Goal: Task Accomplishment & Management: Manage account settings

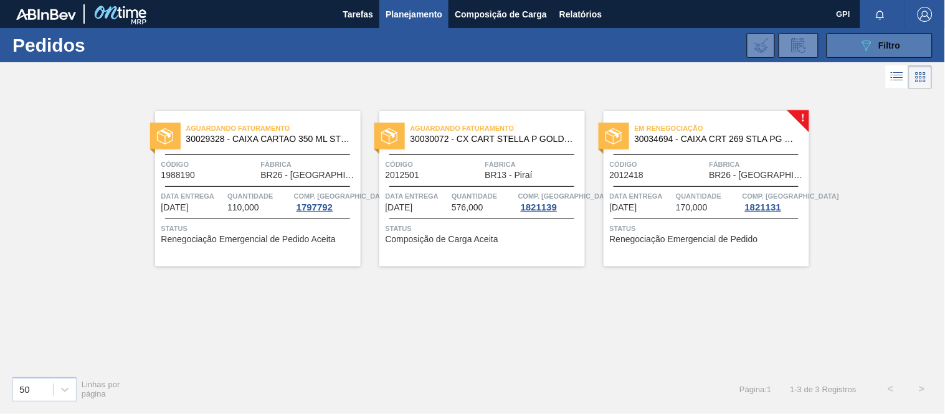
click at [910, 45] on button "089F7B8B-B2A5-4AFE-B5C0-19BA573D28AC Filtro" at bounding box center [880, 45] width 106 height 25
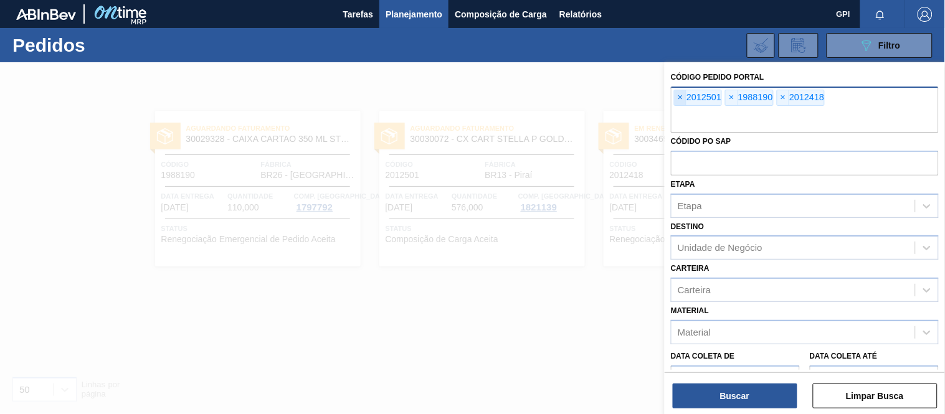
click at [682, 98] on span "×" at bounding box center [681, 97] width 12 height 15
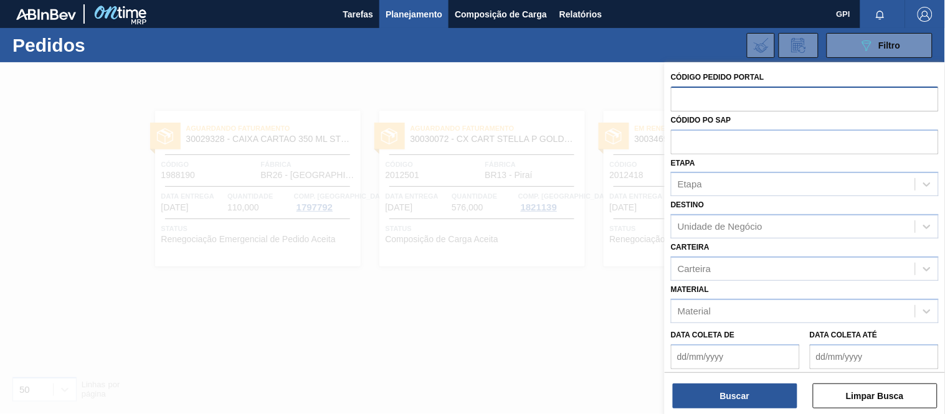
click at [469, 54] on div "089F7B8B-B2A5-4AFE-B5C0-19BA573D28AC Filtro Código Pedido Portal Códido PO SAP …" at bounding box center [565, 45] width 748 height 37
click at [730, 188] on div "Etapa" at bounding box center [794, 185] width 244 height 18
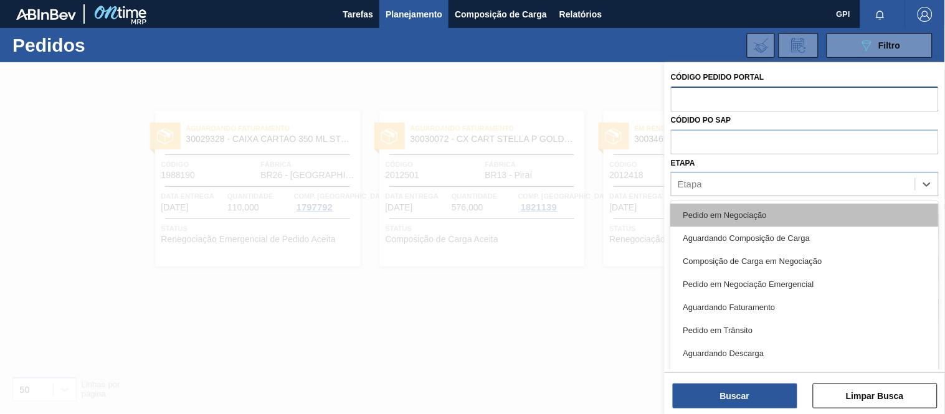
click at [729, 223] on div "Pedido em Negociação" at bounding box center [805, 215] width 268 height 23
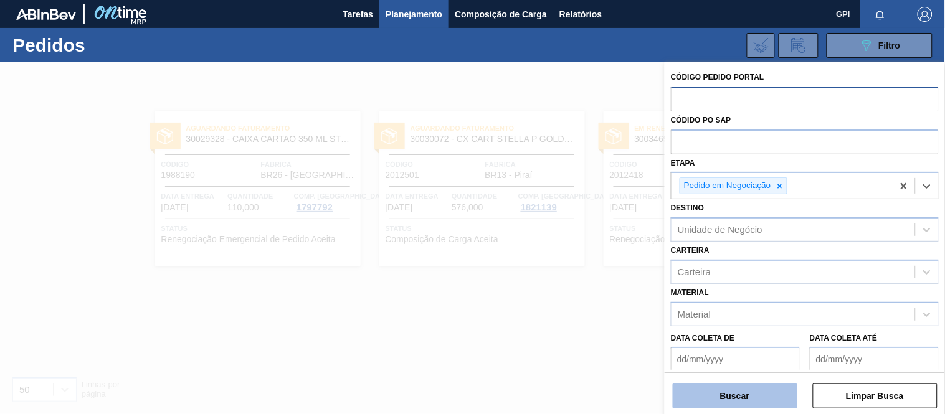
click at [740, 403] on button "Buscar" at bounding box center [735, 396] width 125 height 25
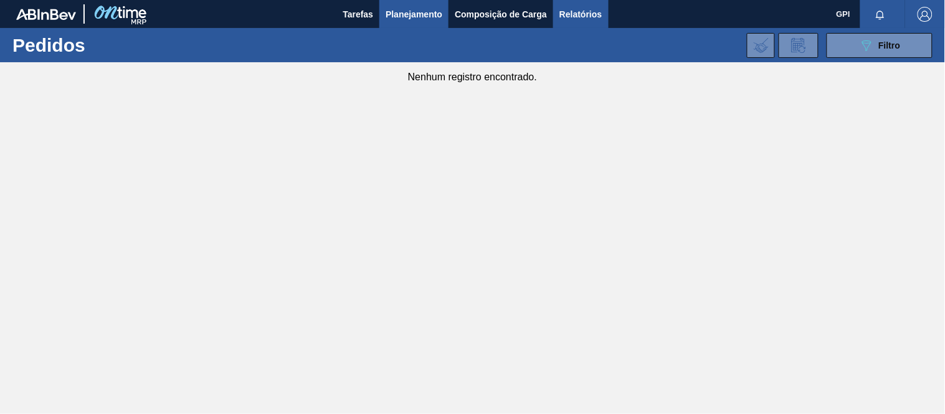
click at [564, 11] on span "Relatórios" at bounding box center [581, 14] width 42 height 15
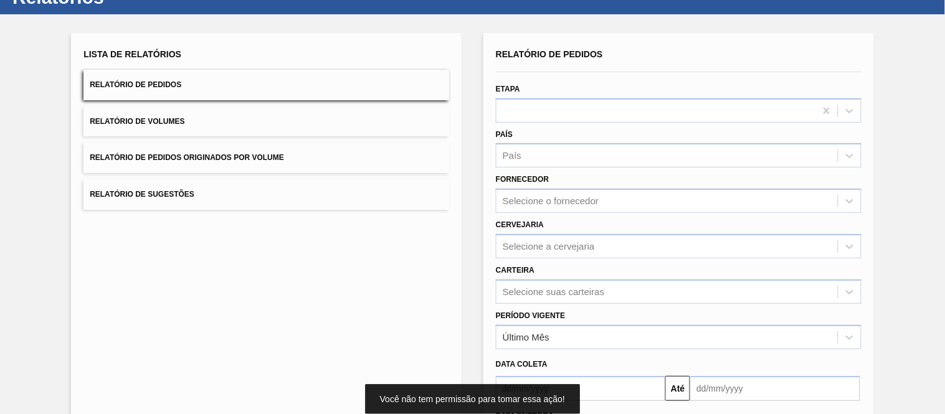
scroll to position [49, 0]
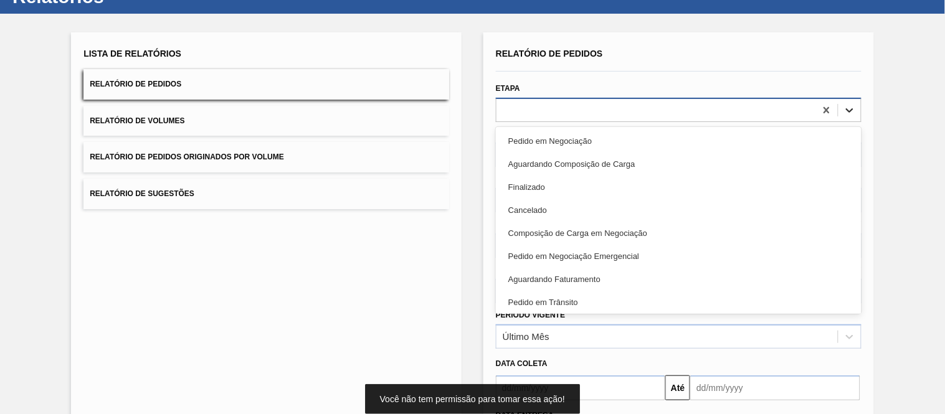
click at [850, 114] on icon at bounding box center [850, 110] width 12 height 12
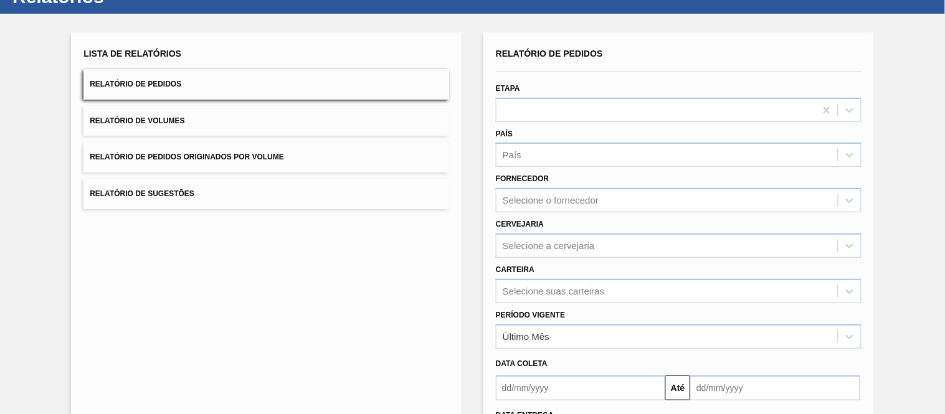
click at [665, 66] on div at bounding box center [679, 71] width 376 height 11
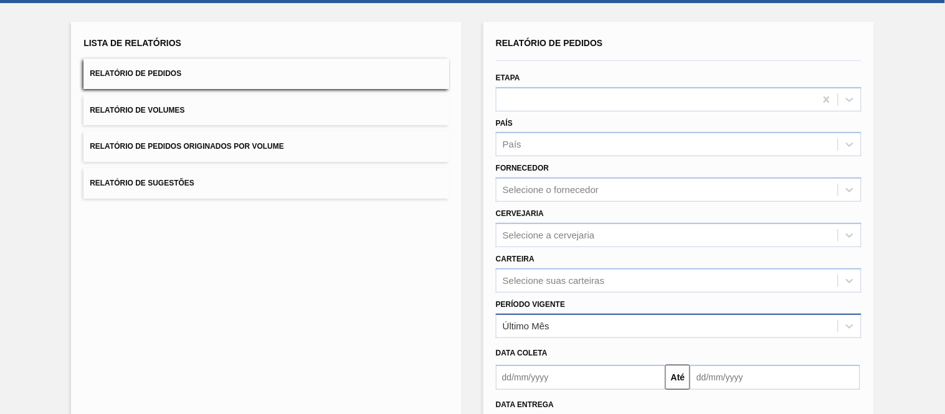
scroll to position [73, 0]
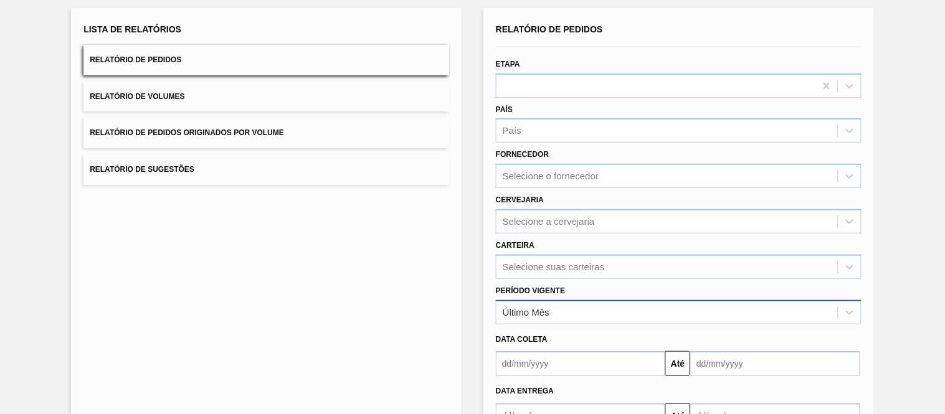
click at [586, 308] on div "Último Mês" at bounding box center [667, 312] width 341 height 18
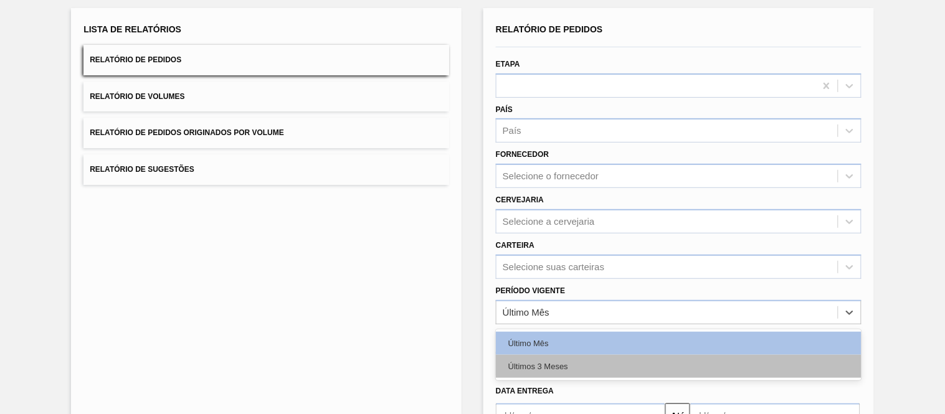
click at [548, 363] on div "Últimos 3 Meses" at bounding box center [679, 366] width 366 height 23
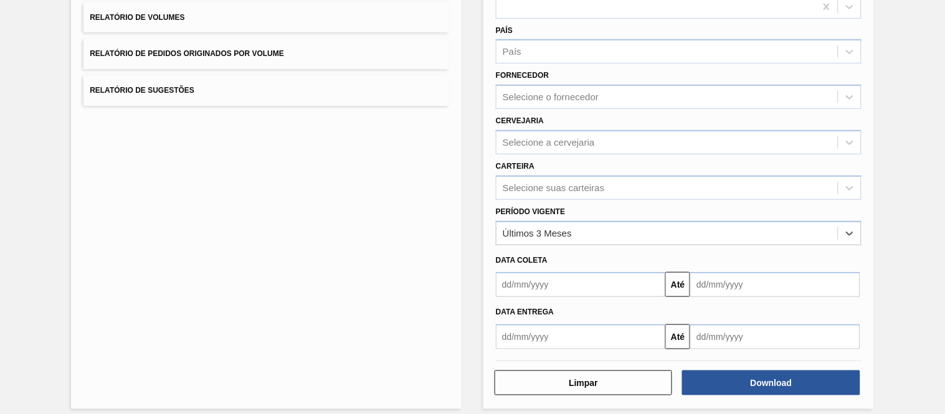
scroll to position [158, 0]
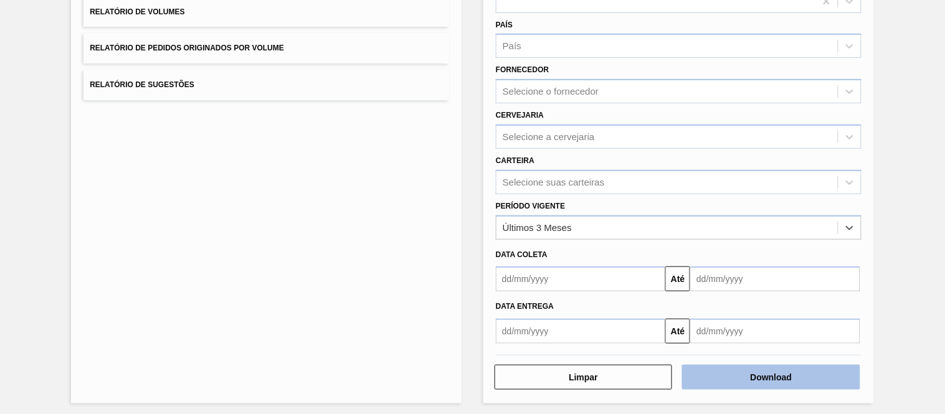
click at [729, 379] on button "Download" at bounding box center [771, 377] width 178 height 25
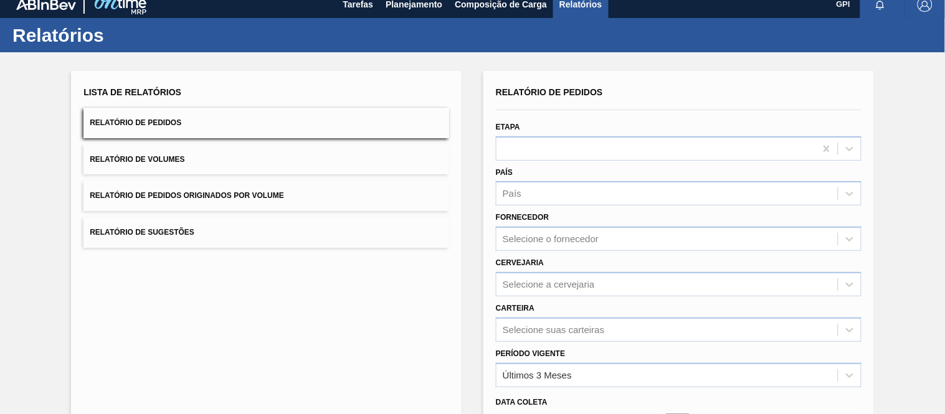
scroll to position [0, 0]
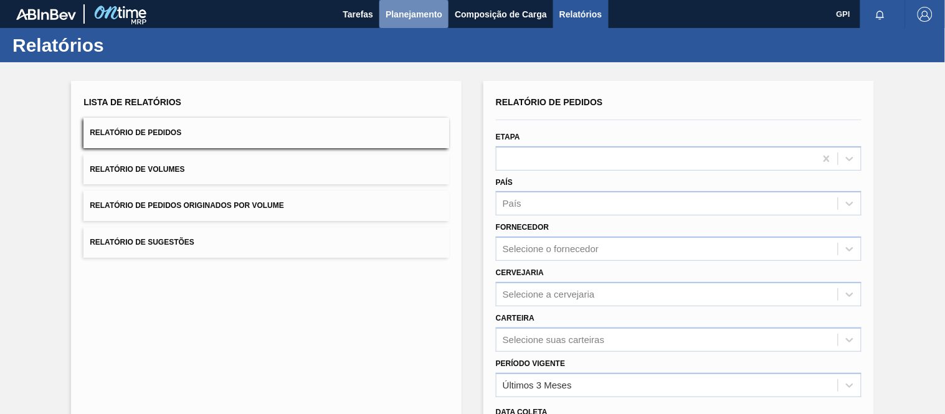
click at [424, 20] on span "Planejamento" at bounding box center [414, 14] width 57 height 15
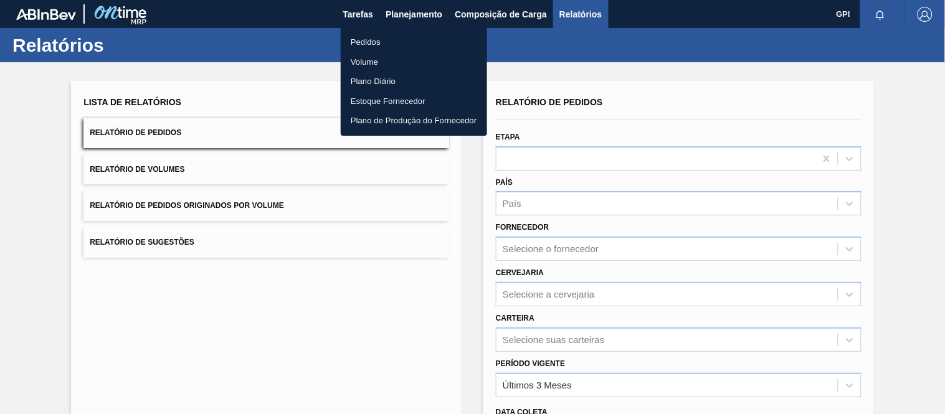
click at [382, 35] on li "Pedidos" at bounding box center [414, 42] width 146 height 20
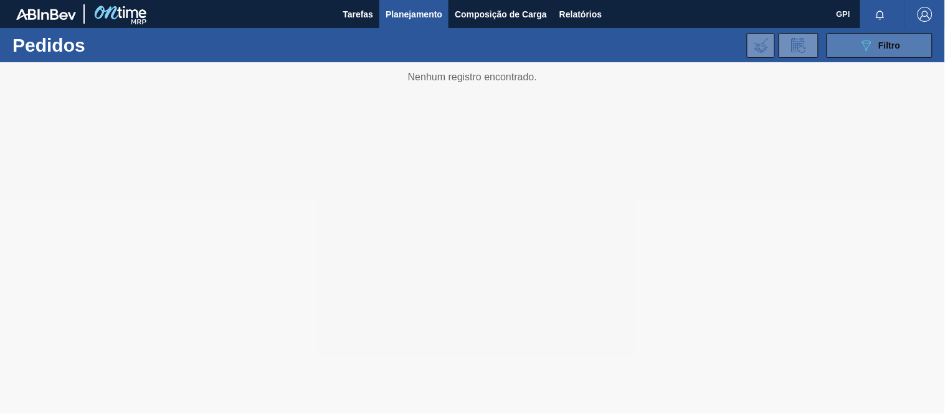
click at [887, 39] on div "089F7B8B-B2A5-4AFE-B5C0-19BA573D28AC Filtro" at bounding box center [880, 45] width 42 height 15
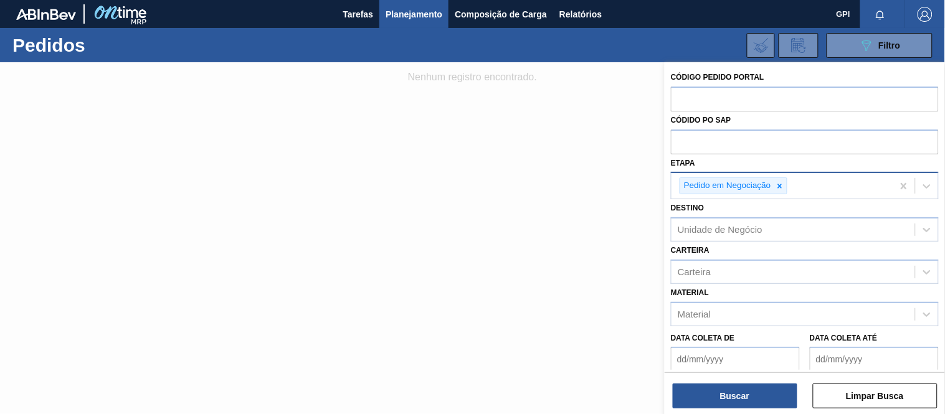
click at [780, 187] on icon at bounding box center [780, 186] width 9 height 9
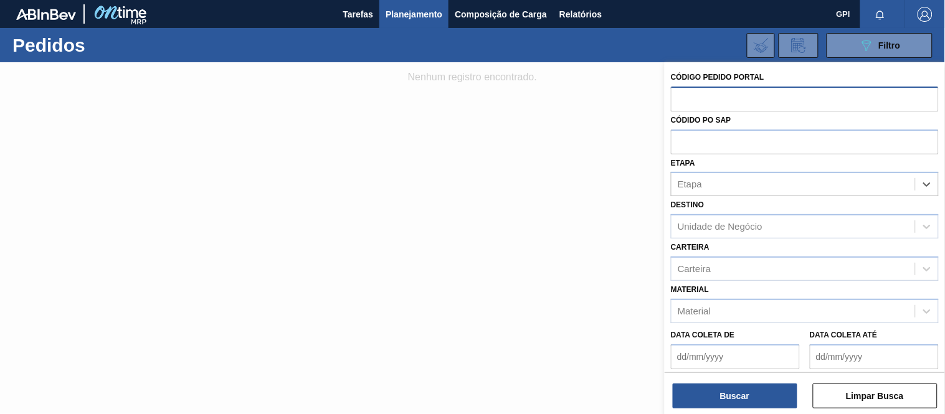
click at [749, 104] on input "text" at bounding box center [805, 99] width 268 height 24
paste input "text"
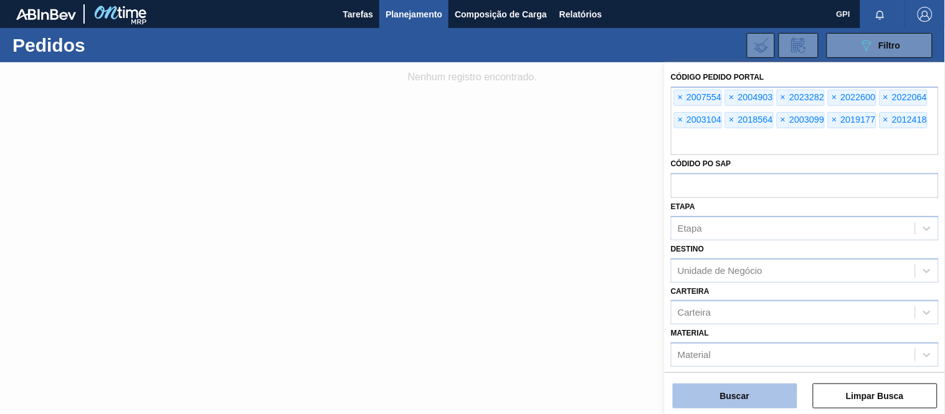
click at [771, 393] on button "Buscar" at bounding box center [735, 396] width 125 height 25
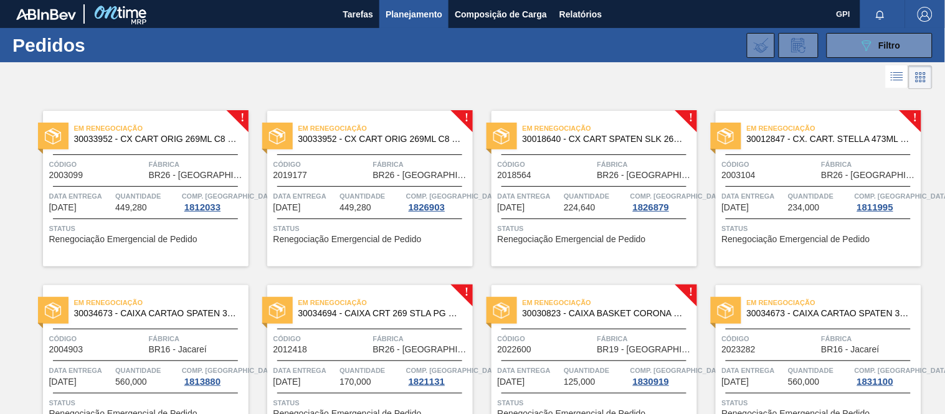
click at [98, 179] on div "Código 2003099" at bounding box center [97, 169] width 97 height 22
click at [330, 157] on div "Em renegociação 30033952 - CX CART ORIG 269ML C8 GPI NIV24 Código 2019177 Fábri…" at bounding box center [370, 189] width 206 height 156
click at [172, 153] on div "Em renegociação 30033952 - CX CART ORIG 269ML C8 GPI NIV24 Código 2003099 Fábri…" at bounding box center [146, 189] width 206 height 156
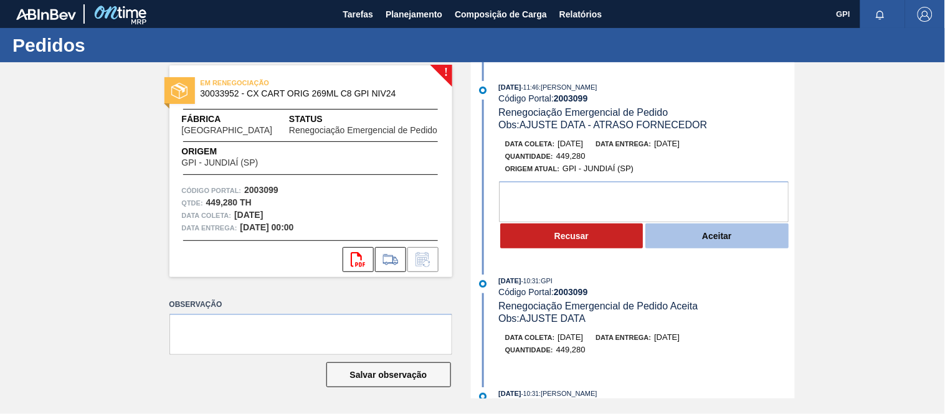
click at [703, 239] on button "Aceitar" at bounding box center [717, 236] width 143 height 25
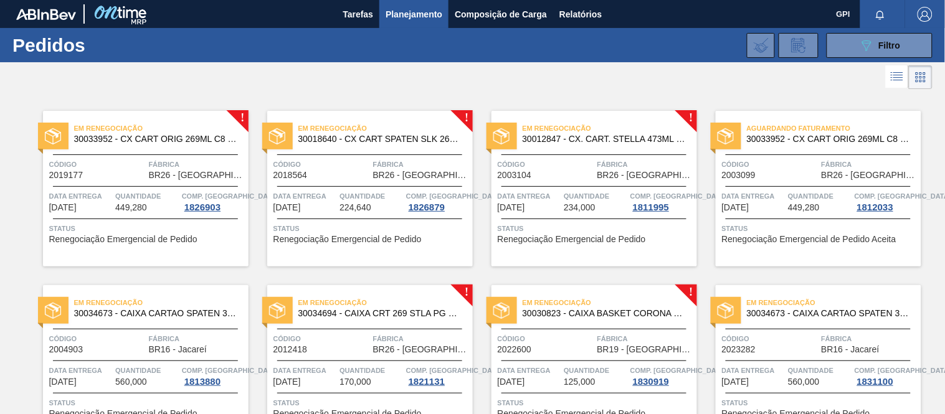
click at [144, 169] on span "Código" at bounding box center [97, 164] width 97 height 12
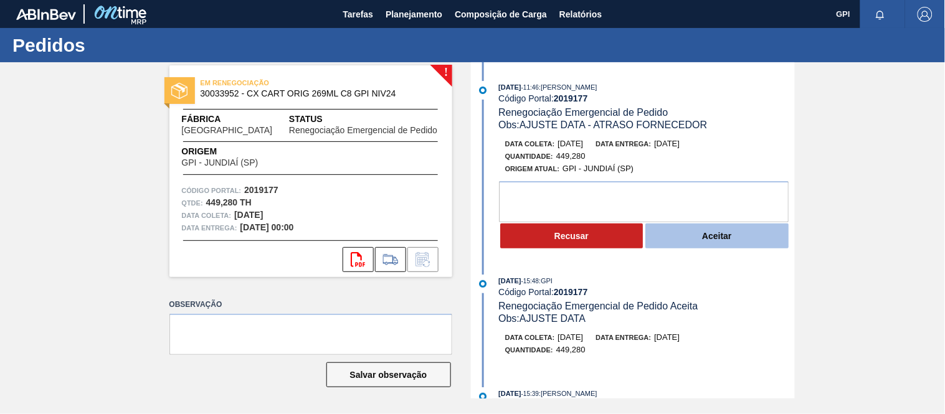
click at [692, 246] on button "Aceitar" at bounding box center [717, 236] width 143 height 25
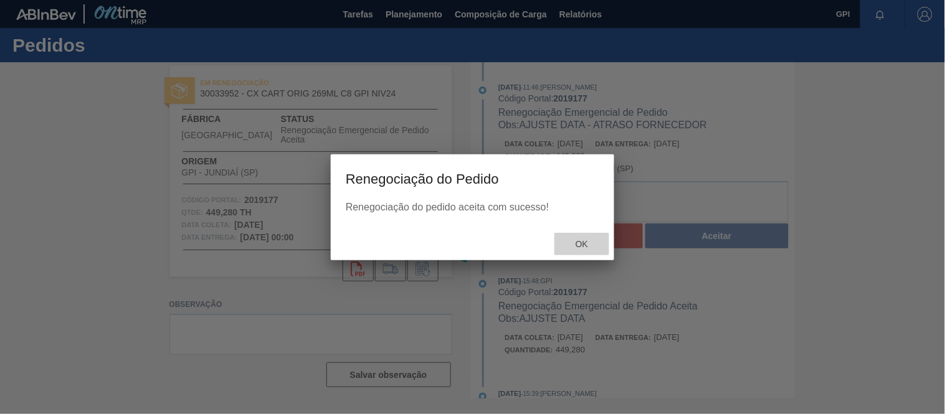
click at [577, 241] on span "Ok" at bounding box center [582, 244] width 32 height 10
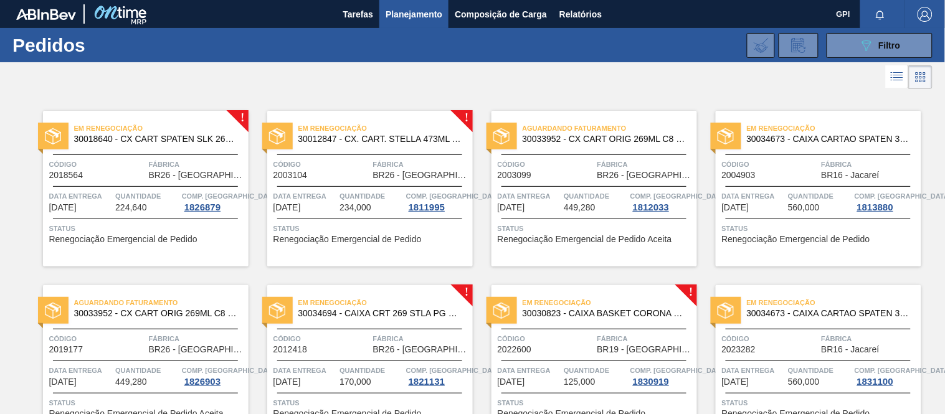
click at [125, 164] on span "Código" at bounding box center [97, 164] width 97 height 12
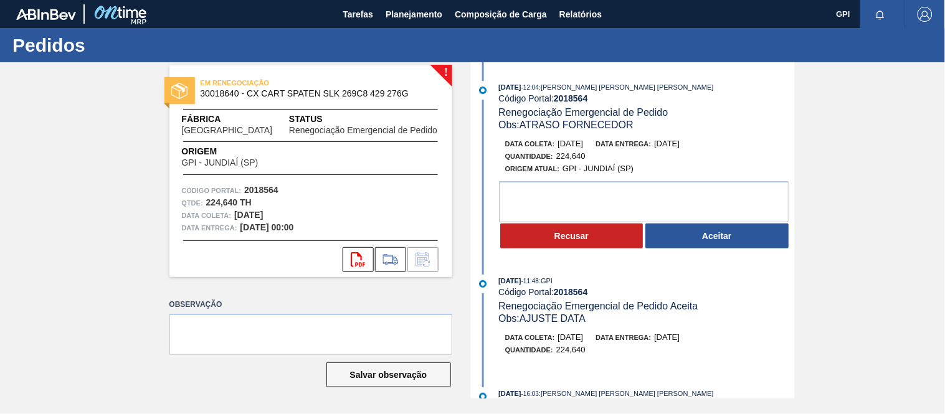
click at [260, 187] on strong "2018564" at bounding box center [261, 190] width 34 height 10
copy strong "2018564"
click at [265, 185] on strong "2018564" at bounding box center [261, 190] width 34 height 10
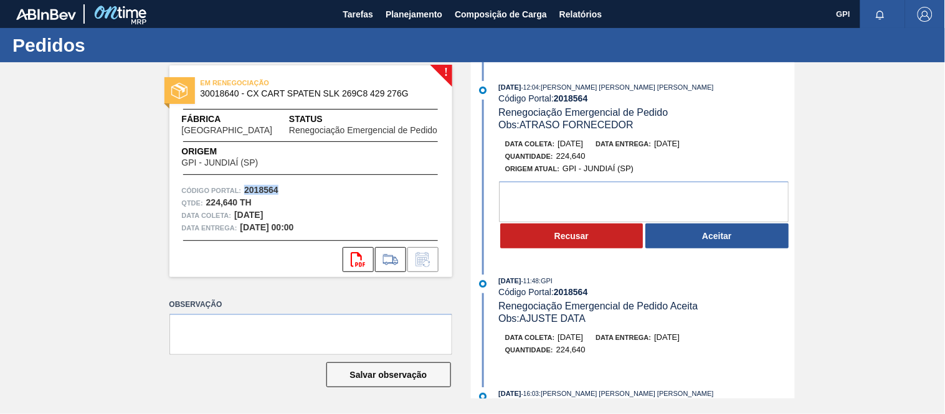
click at [272, 188] on strong "2018564" at bounding box center [261, 190] width 34 height 10
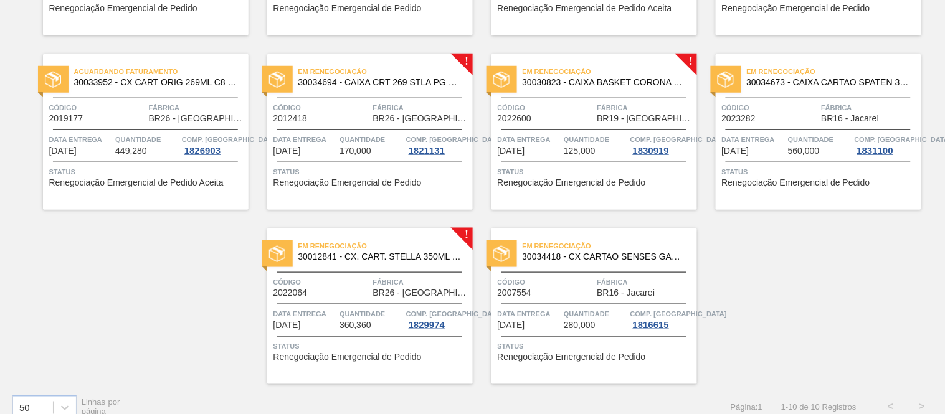
scroll to position [234, 0]
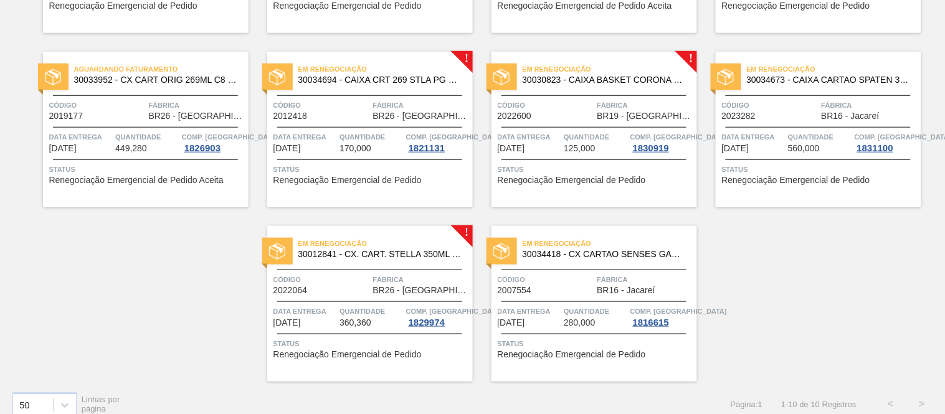
click at [574, 317] on span "Quantidade" at bounding box center [596, 311] width 64 height 12
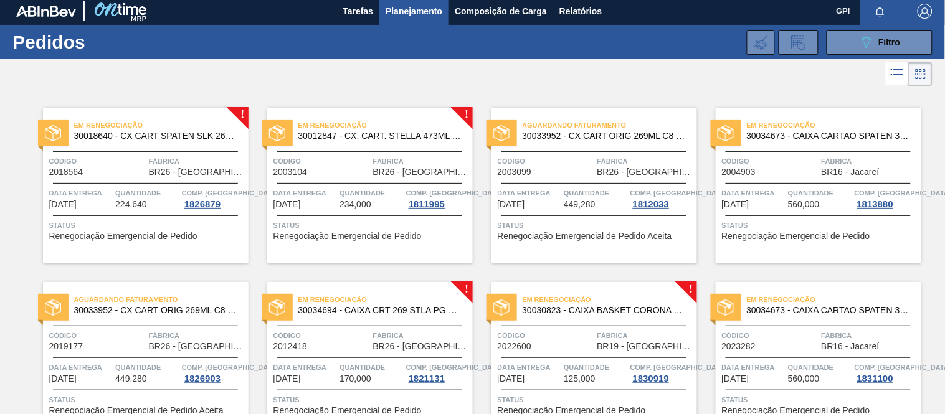
scroll to position [4, 0]
click at [119, 156] on span "Código" at bounding box center [97, 161] width 97 height 12
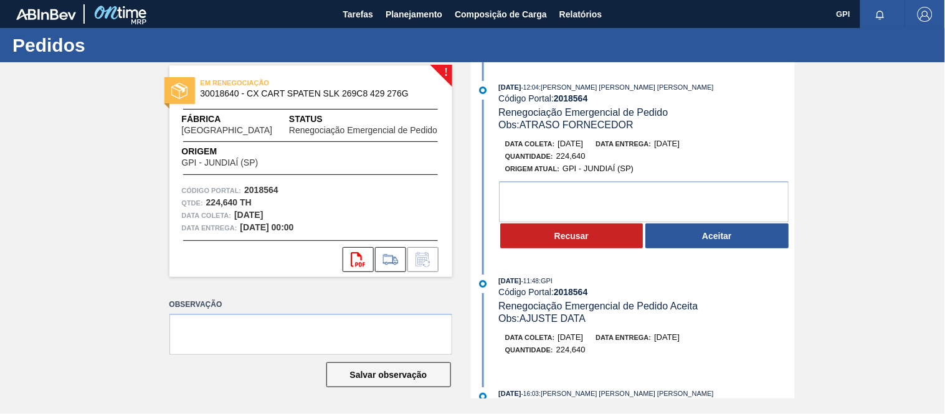
click at [270, 184] on div "Código Portal: 2018564" at bounding box center [311, 190] width 258 height 12
copy strong "2018564"
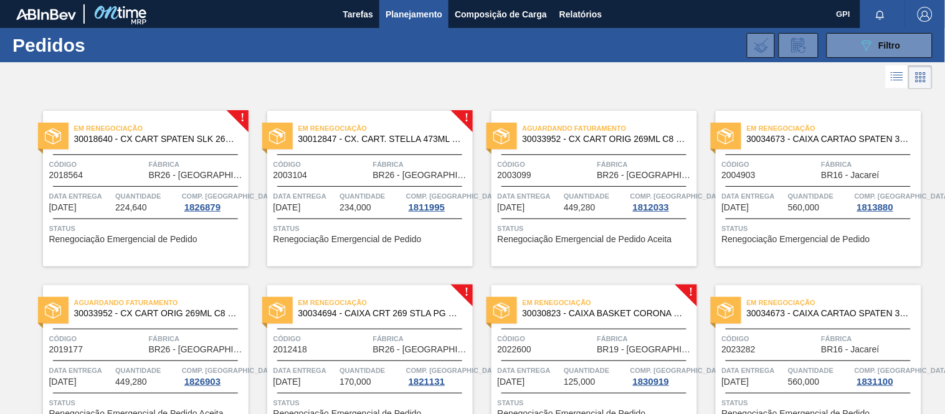
click at [291, 148] on div at bounding box center [277, 136] width 31 height 27
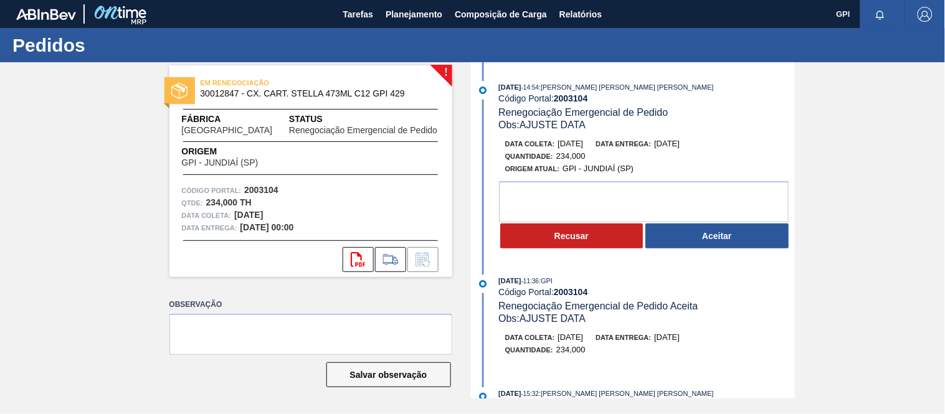
click at [270, 189] on strong "2003104" at bounding box center [261, 190] width 34 height 10
copy strong "2003104"
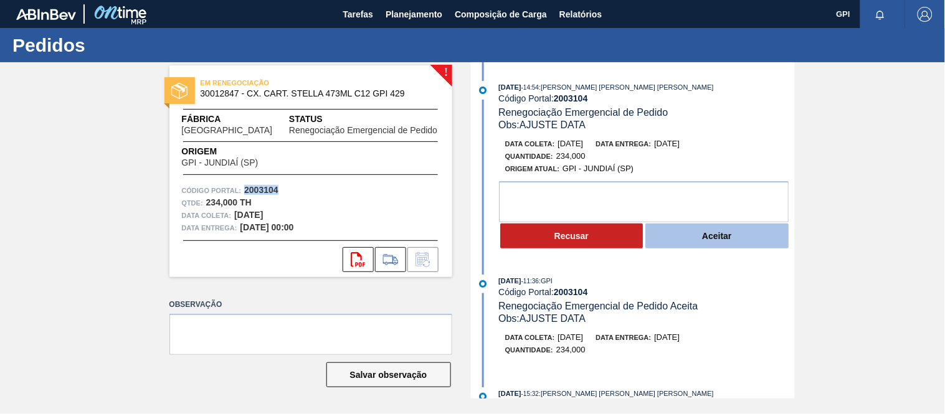
click at [684, 246] on button "Aceitar" at bounding box center [717, 236] width 143 height 25
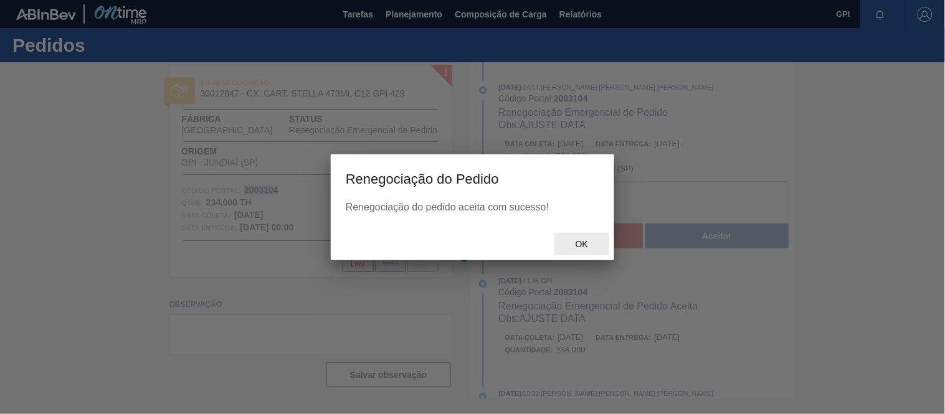
click at [581, 244] on span "Ok" at bounding box center [582, 244] width 32 height 10
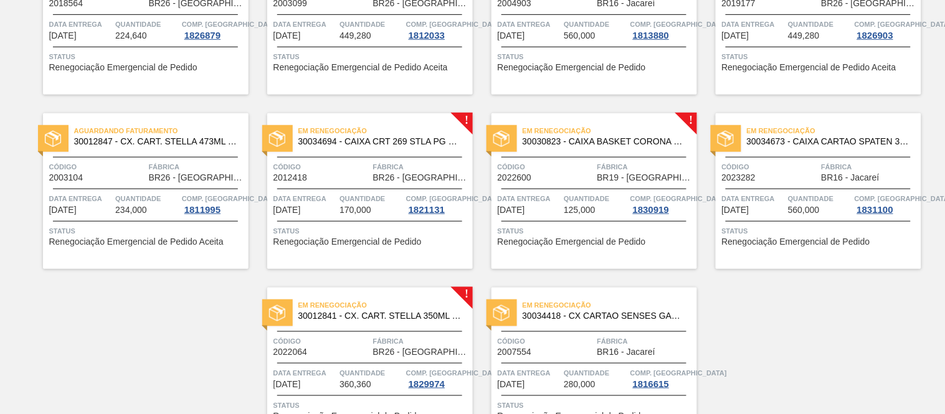
scroll to position [181, 0]
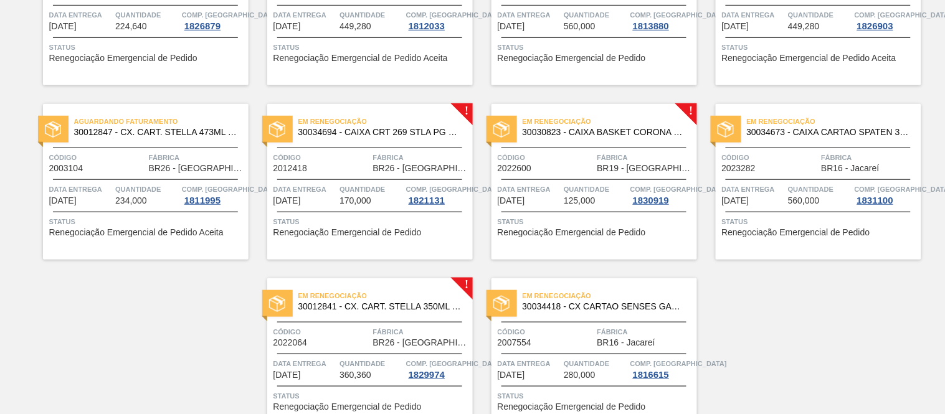
click at [389, 308] on span "30012841 - CX. CART. STELLA 350ML SLK C8 429" at bounding box center [380, 306] width 165 height 9
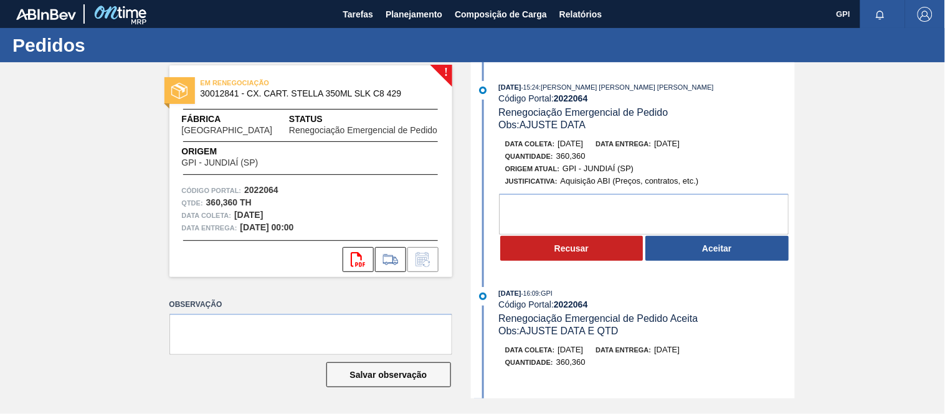
click at [259, 188] on strong "2022064" at bounding box center [261, 190] width 34 height 10
copy strong "2022064"
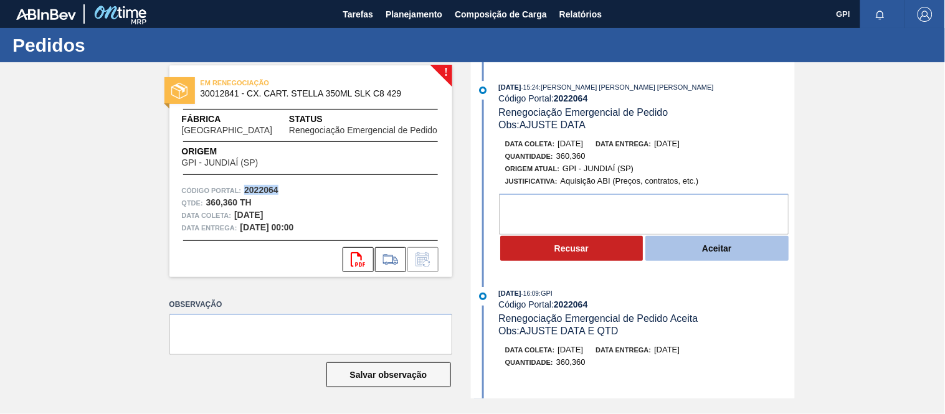
click at [692, 260] on button "Aceitar" at bounding box center [717, 248] width 143 height 25
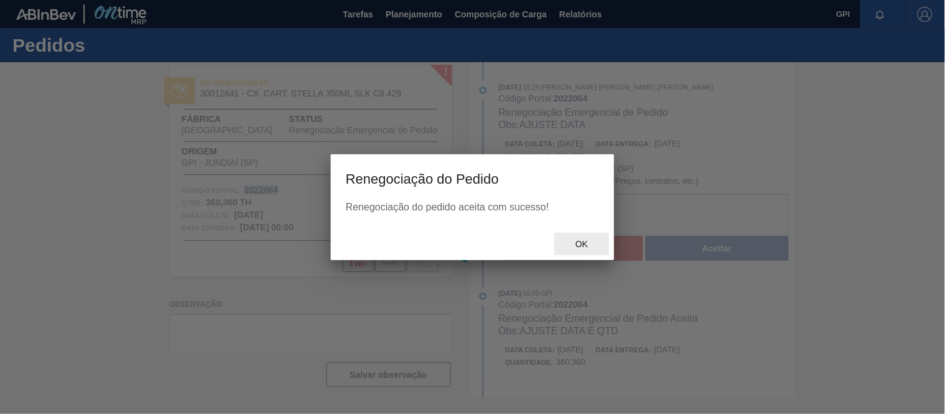
click at [574, 234] on div "Ok" at bounding box center [582, 244] width 55 height 23
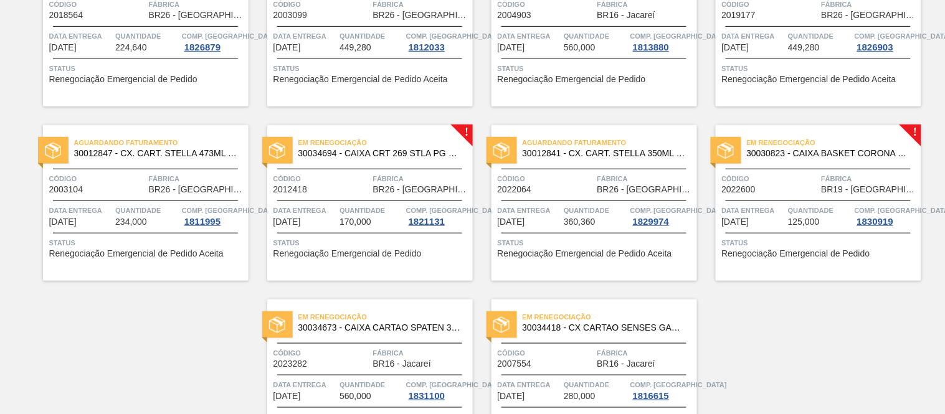
scroll to position [165, 0]
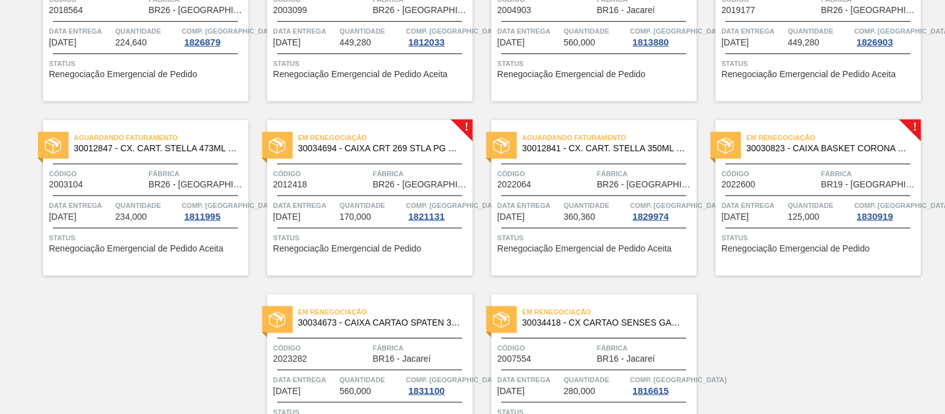
click at [750, 188] on span "2022600" at bounding box center [739, 184] width 34 height 9
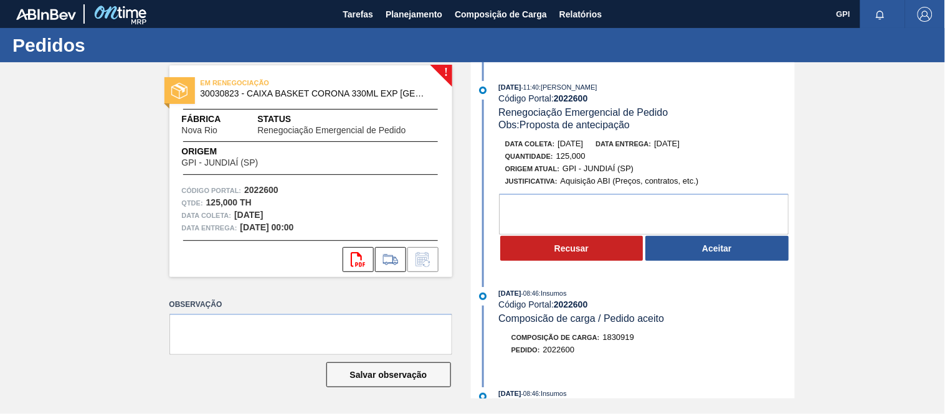
click at [274, 188] on strong "2022600" at bounding box center [261, 190] width 34 height 10
copy strong "2022600"
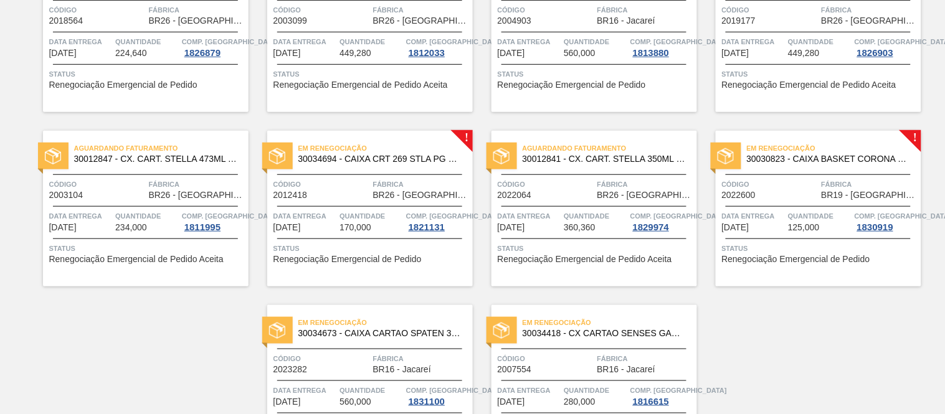
scroll to position [157, 0]
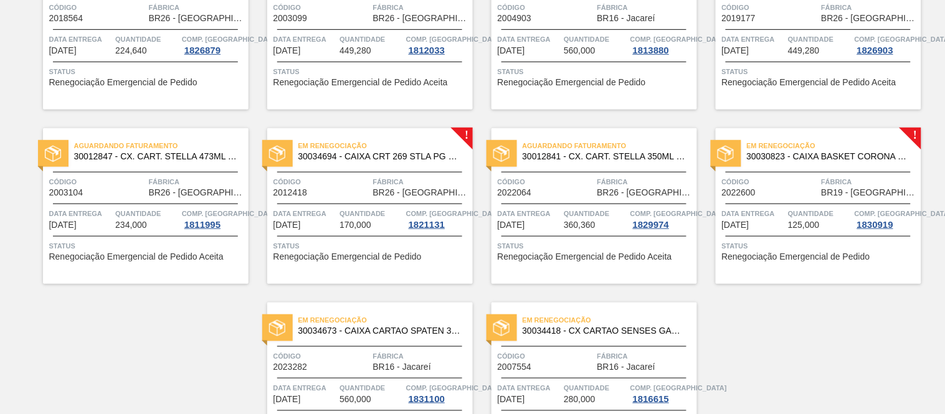
click at [360, 170] on div "Em renegociação 30034694 - CAIXA CRT 269 STLA PG C08 278GR Código 2012418 Fábri…" at bounding box center [370, 206] width 206 height 156
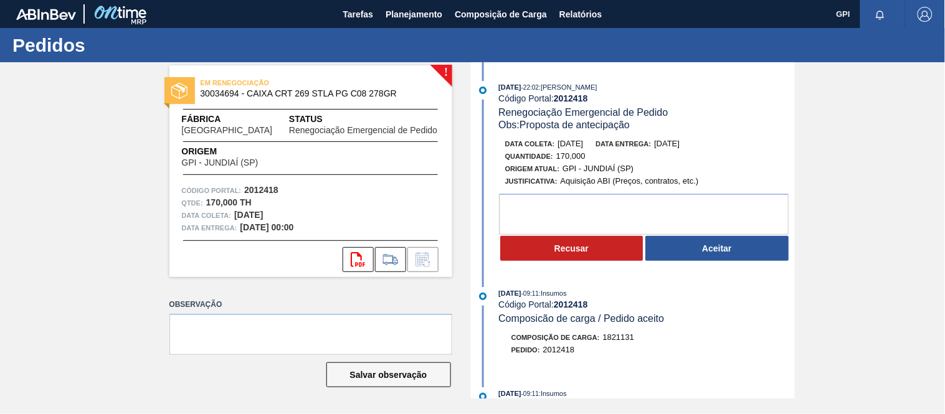
click at [265, 188] on strong "2012418" at bounding box center [261, 190] width 34 height 10
copy strong "2012418"
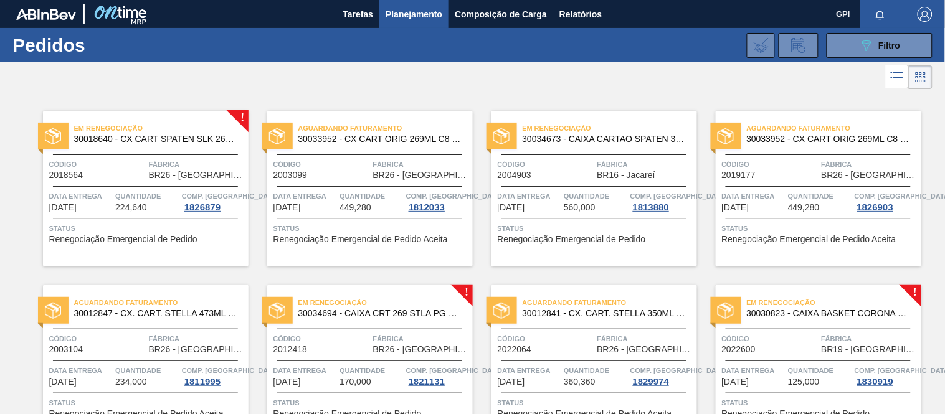
click at [163, 162] on span "Fábrica" at bounding box center [197, 164] width 97 height 12
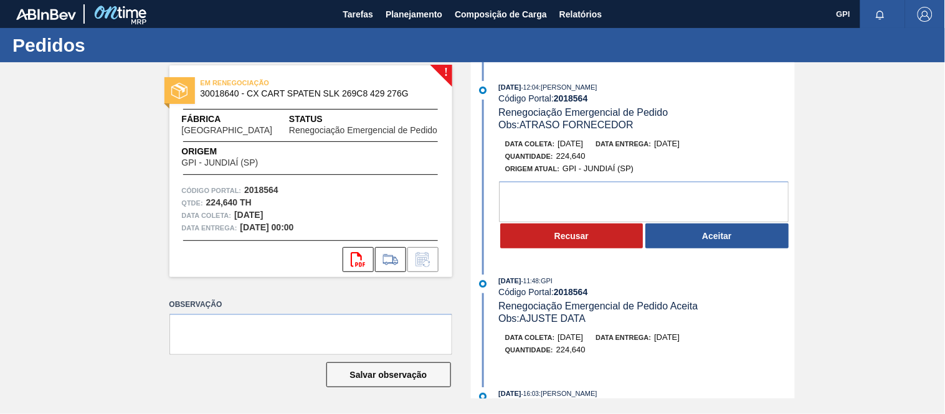
click at [273, 185] on strong "2018564" at bounding box center [261, 190] width 34 height 10
copy strong "2018564"
